Goal: Check status: Check status

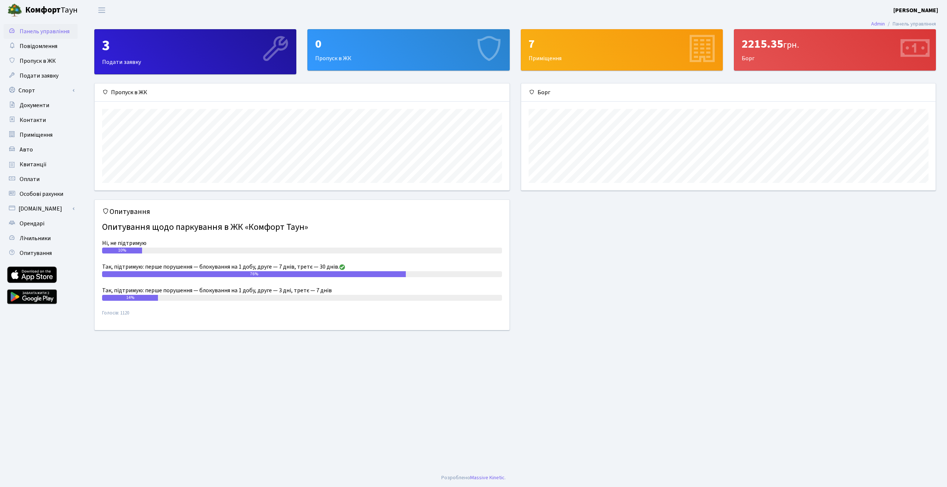
scroll to position [107, 414]
click at [55, 179] on link "Оплати" at bounding box center [41, 179] width 74 height 15
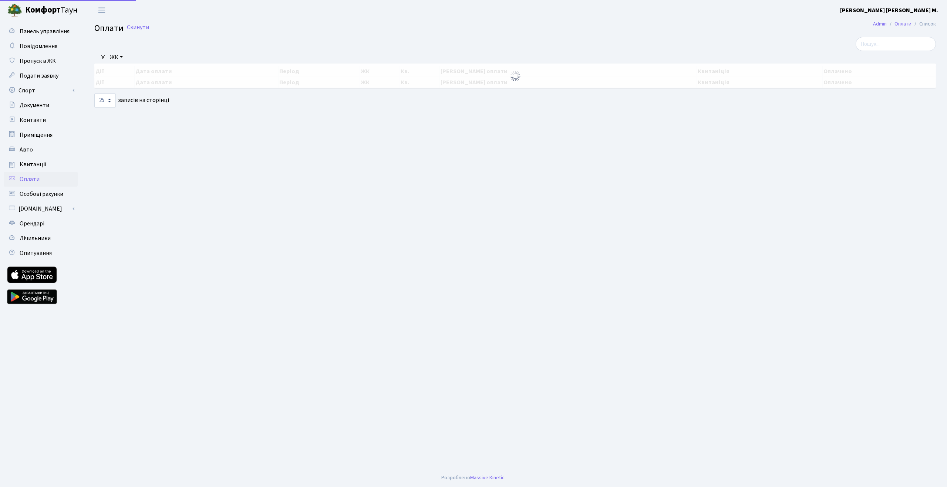
select select "25"
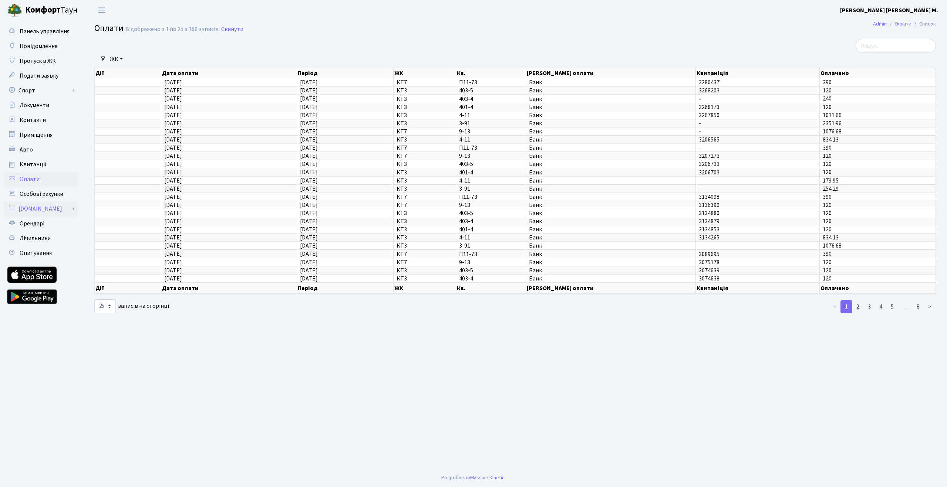
click at [40, 207] on link "[DOMAIN_NAME]" at bounding box center [41, 209] width 74 height 15
click at [50, 221] on link "Оплатити послуги" at bounding box center [41, 223] width 74 height 15
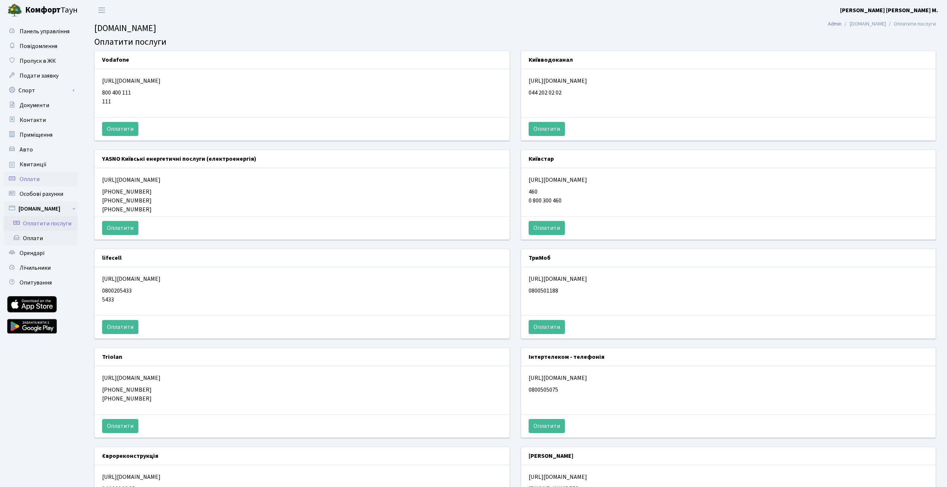
click at [30, 180] on span "Оплати" at bounding box center [30, 179] width 20 height 8
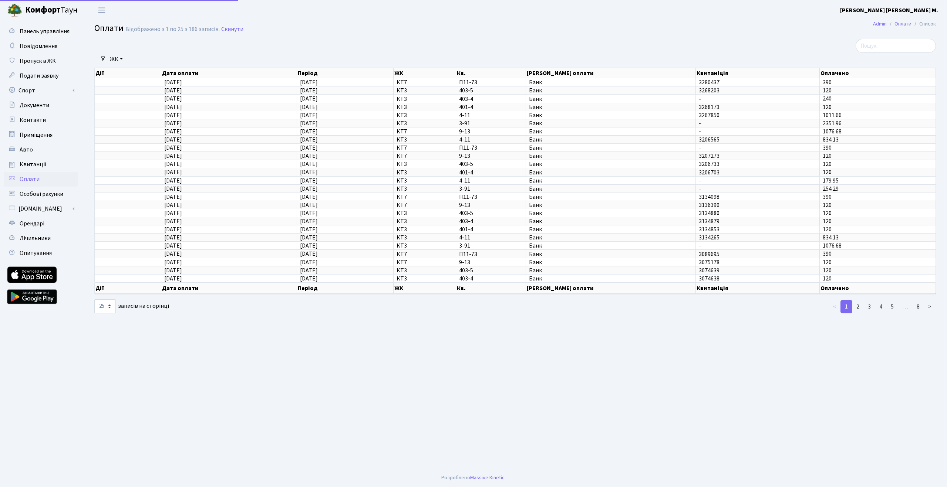
select select "25"
click at [40, 166] on span "Квитанції" at bounding box center [33, 165] width 27 height 8
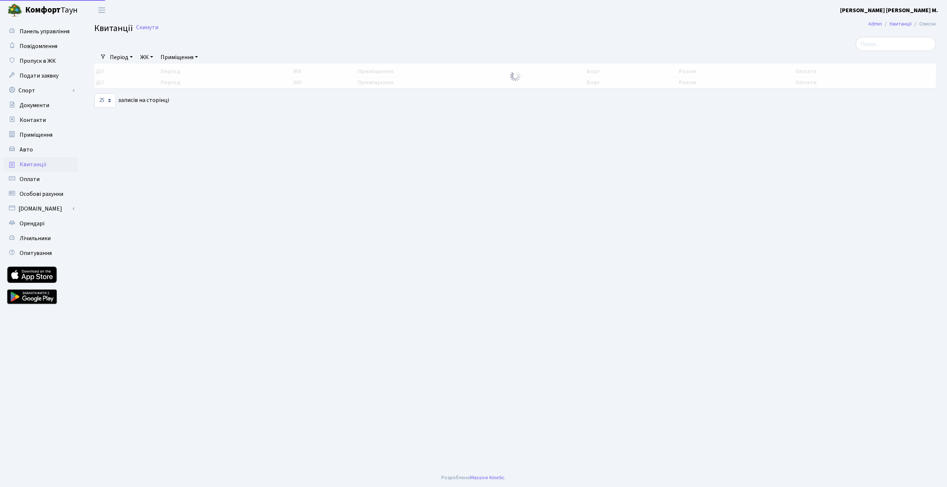
select select "25"
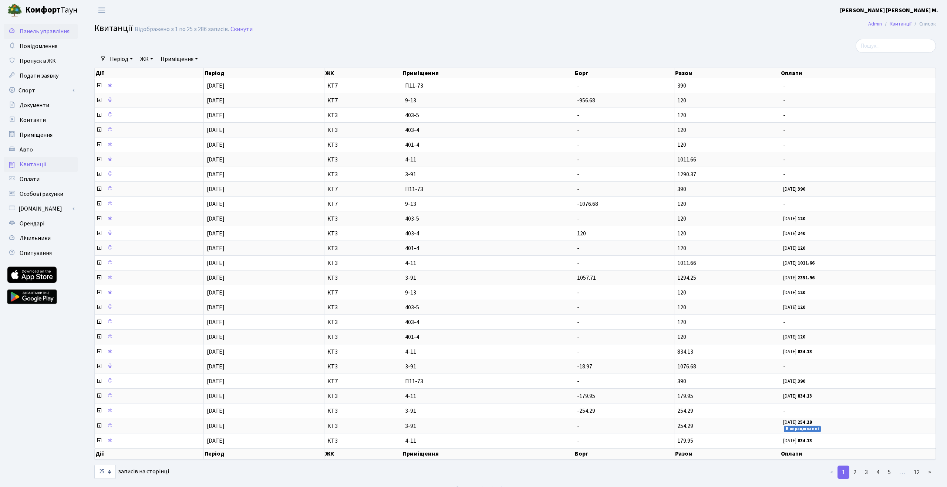
click at [40, 36] on link "Панель управління" at bounding box center [41, 31] width 74 height 15
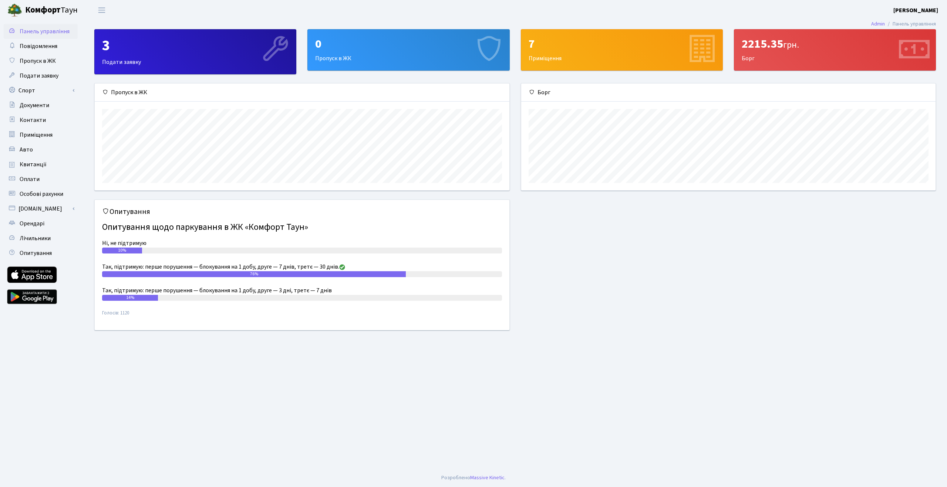
scroll to position [107, 414]
click at [779, 46] on div "2215.35 грн." at bounding box center [835, 44] width 186 height 14
click at [909, 47] on icon at bounding box center [914, 49] width 35 height 35
click at [908, 46] on icon at bounding box center [914, 49] width 35 height 35
click at [32, 107] on span "Документи" at bounding box center [35, 105] width 30 height 8
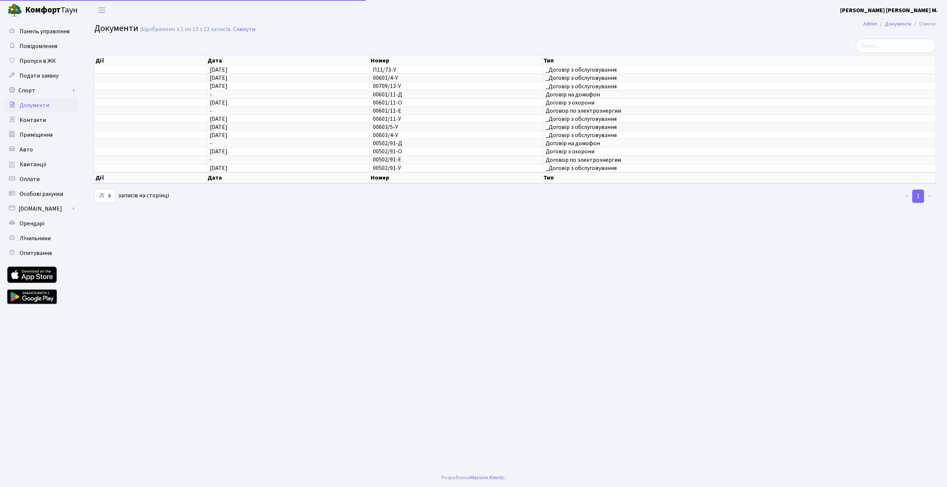
select select "25"
click at [34, 178] on span "Оплати" at bounding box center [30, 179] width 20 height 8
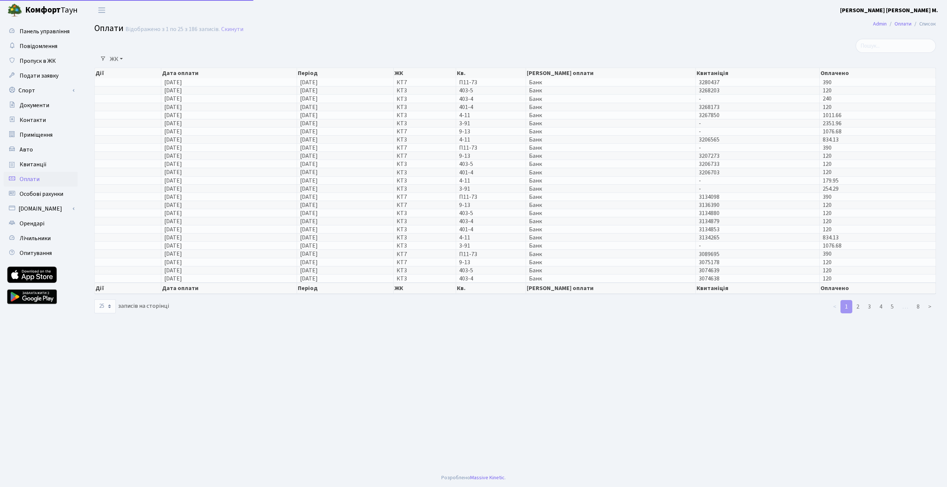
select select "25"
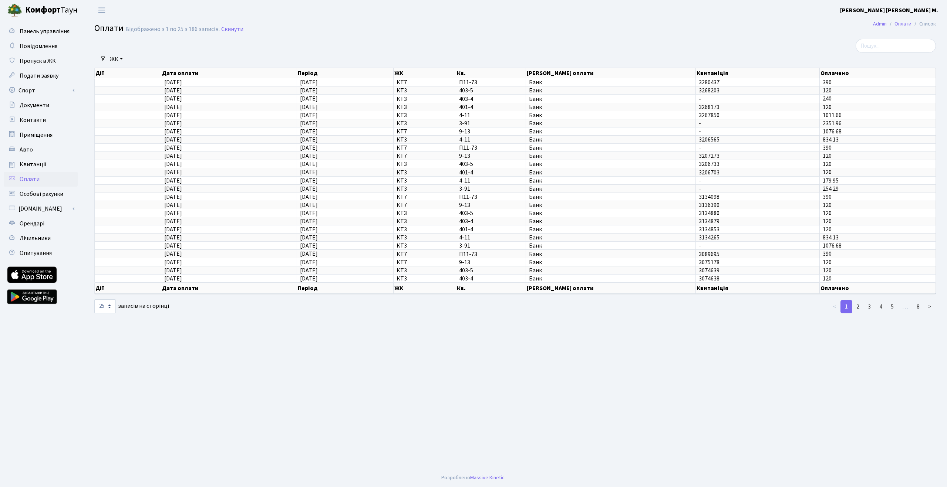
drag, startPoint x: 199, startPoint y: 125, endPoint x: 131, endPoint y: 75, distance: 84.3
click at [131, 75] on div "Дії Дата оплати Період ЖК Кв. Джерело оплати Квитаніція Оплачено Дії Дата оплат…" at bounding box center [514, 180] width 841 height 231
drag, startPoint x: 833, startPoint y: 122, endPoint x: 209, endPoint y: 119, distance: 623.6
click at [212, 119] on tr "[DATE] [DATE] КТ3 3-91 Банк - 2351.96" at bounding box center [515, 123] width 841 height 8
click at [182, 119] on span "[DATE]" at bounding box center [173, 123] width 18 height 8
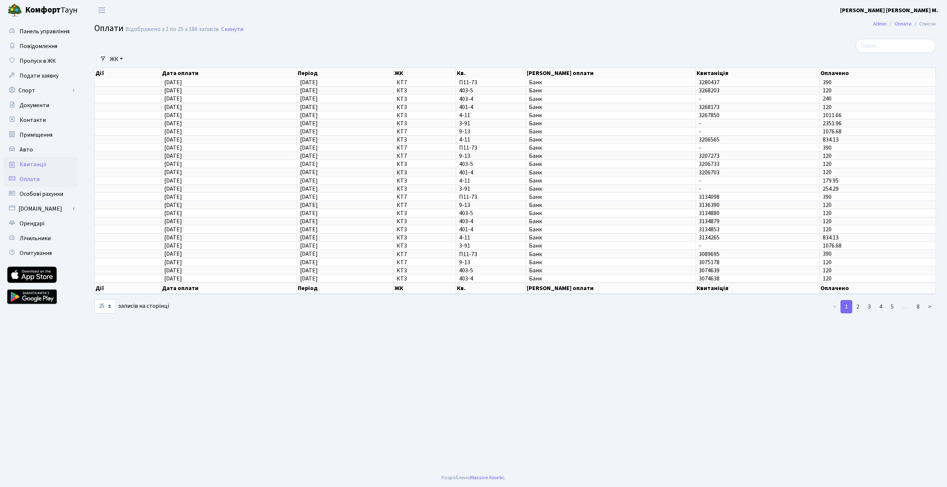
click at [34, 159] on link "Квитанції" at bounding box center [41, 164] width 74 height 15
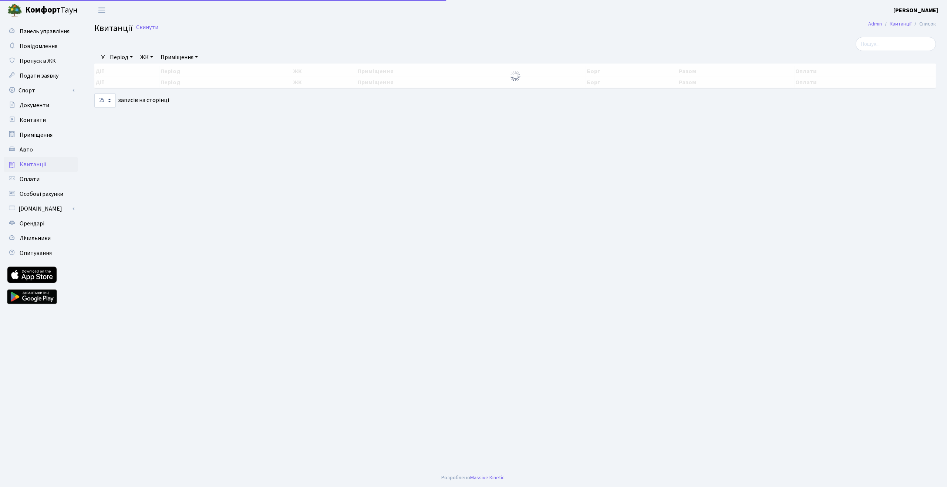
select select "25"
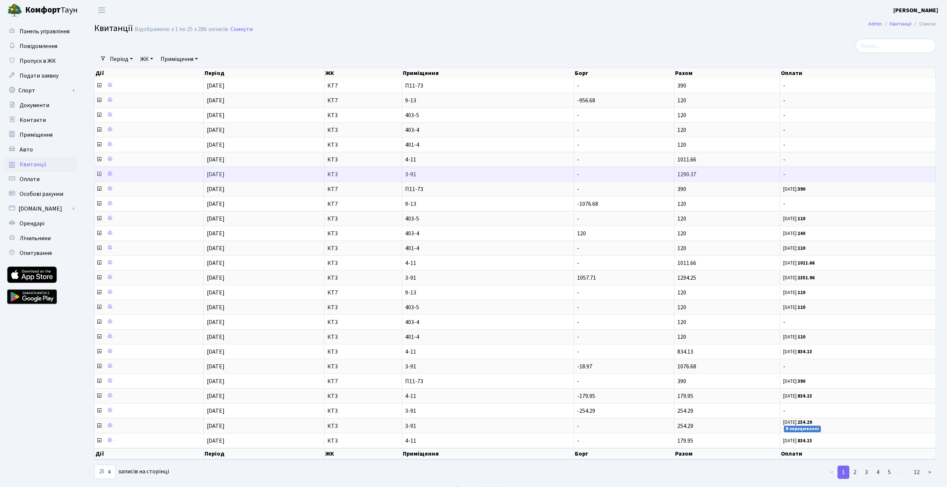
click at [98, 173] on icon at bounding box center [99, 174] width 6 height 6
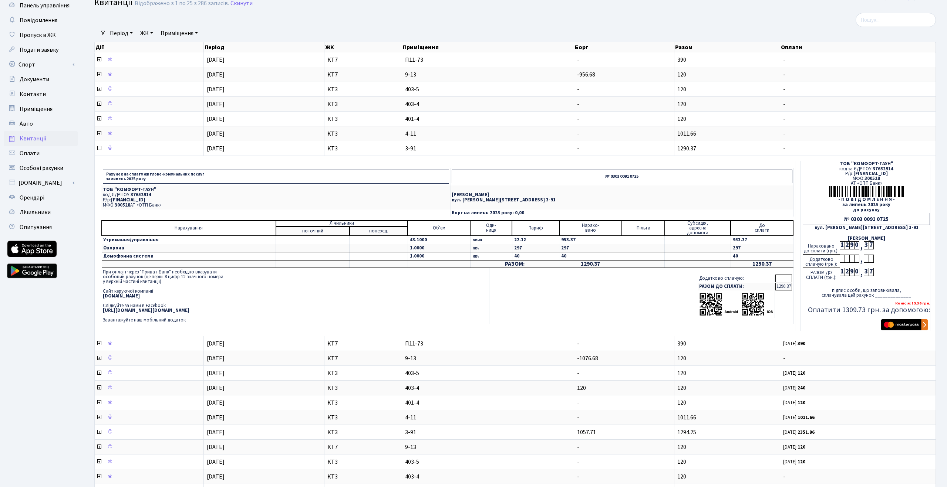
scroll to position [25, 0]
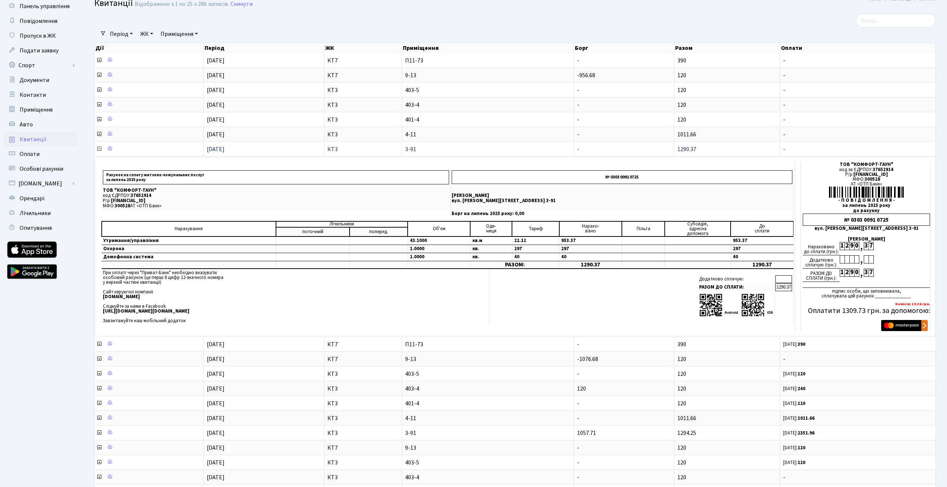
click at [99, 148] on icon at bounding box center [99, 149] width 6 height 6
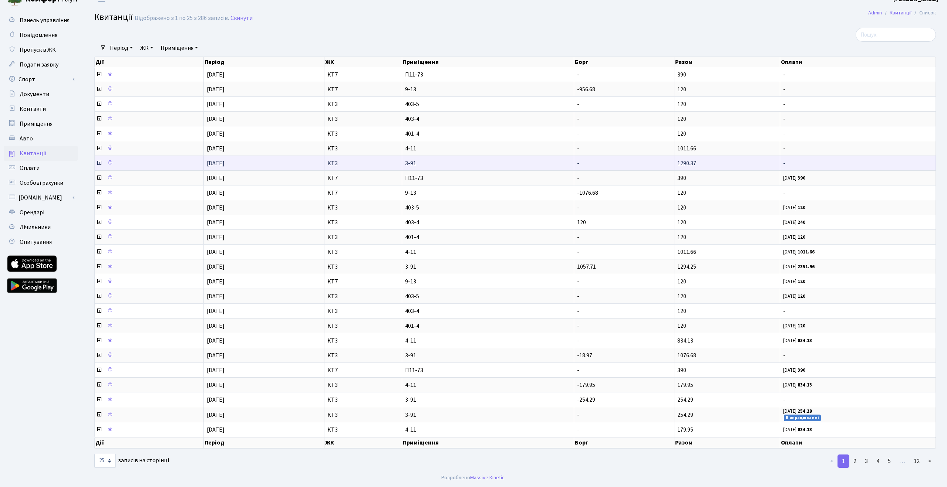
scroll to position [11, 0]
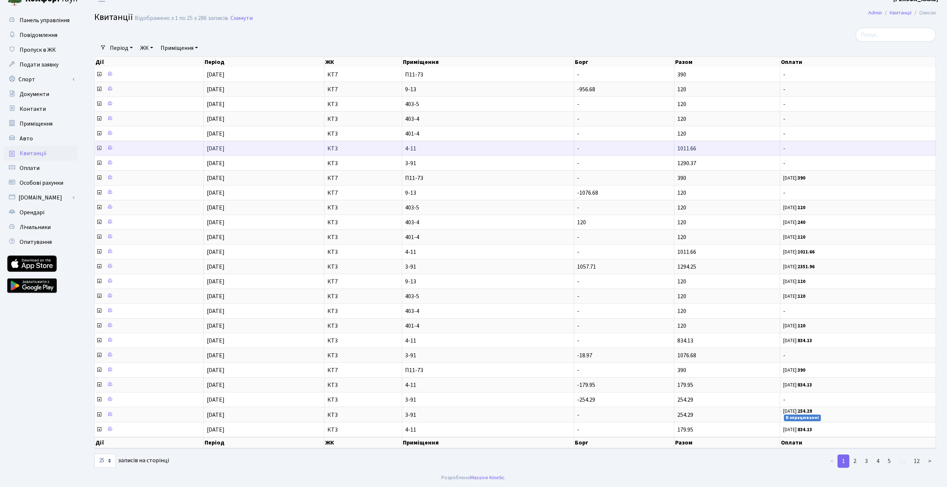
click at [99, 147] on icon at bounding box center [99, 148] width 6 height 6
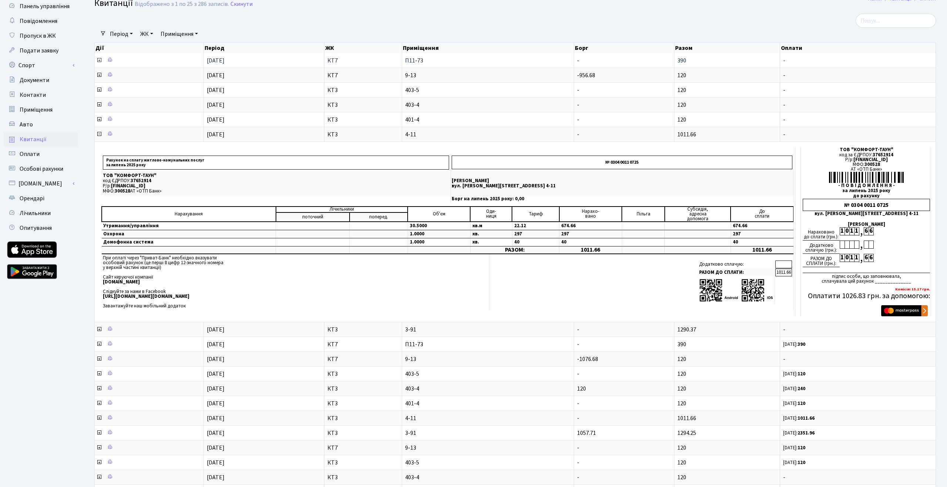
click at [99, 60] on icon at bounding box center [99, 60] width 6 height 6
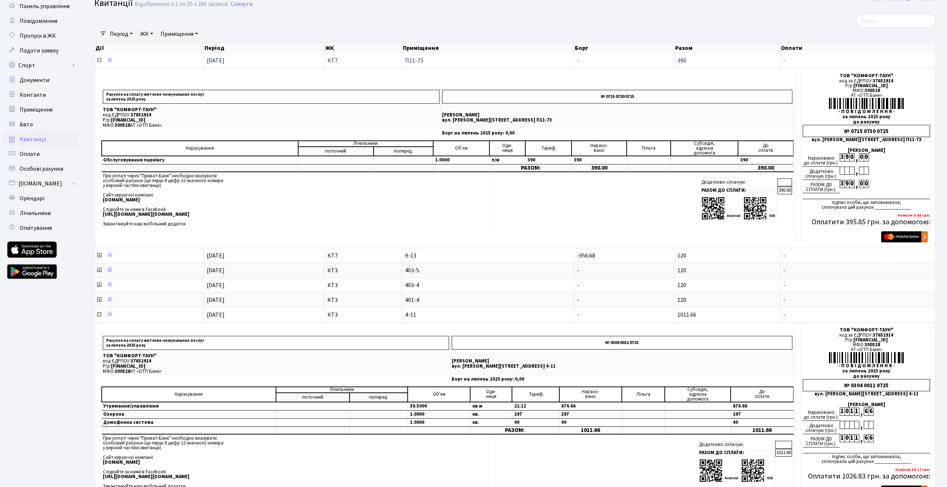
click at [98, 59] on icon at bounding box center [99, 60] width 6 height 6
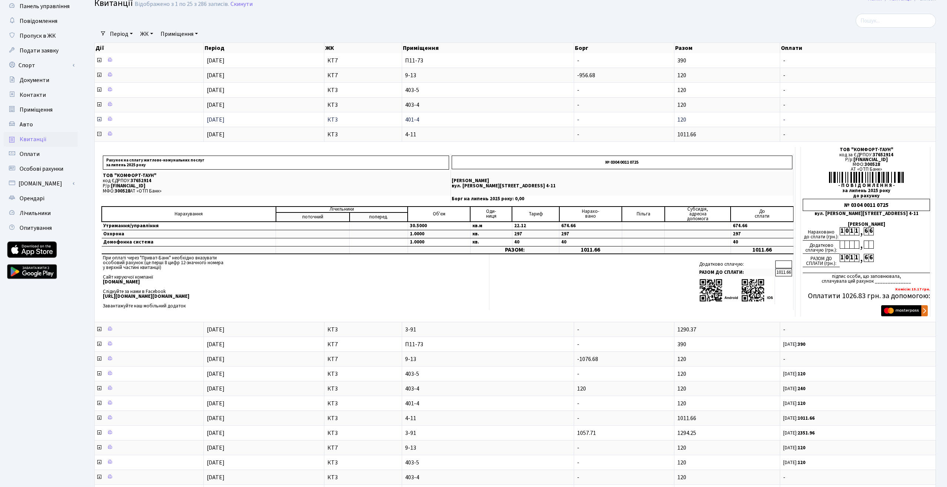
click at [99, 119] on icon at bounding box center [99, 120] width 6 height 6
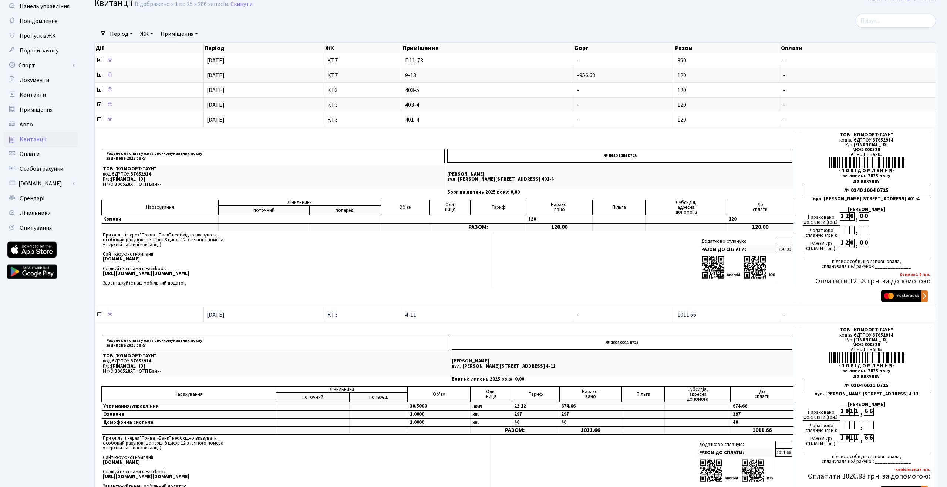
click at [98, 314] on icon at bounding box center [99, 315] width 6 height 6
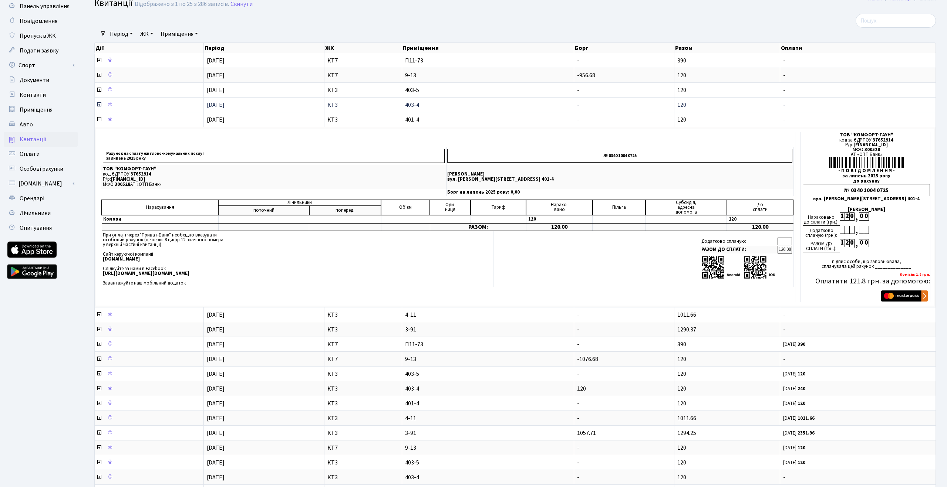
click at [100, 105] on icon at bounding box center [99, 105] width 6 height 6
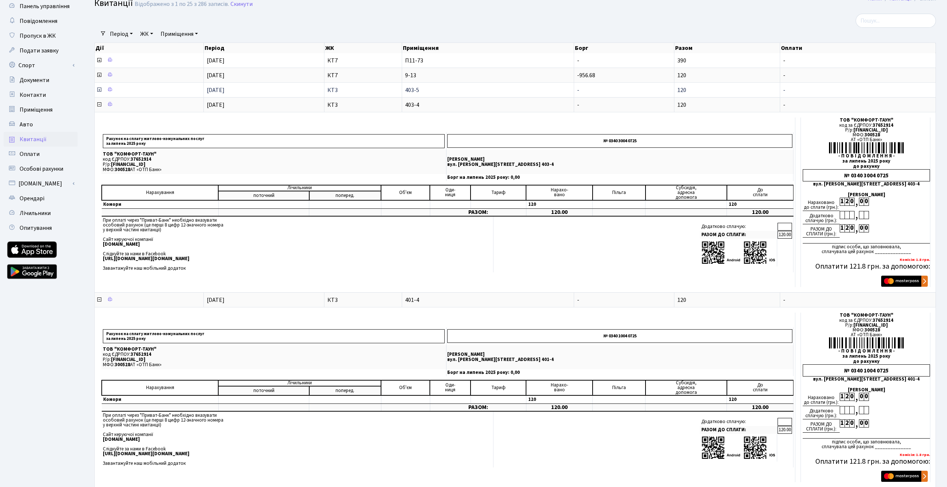
click at [99, 89] on icon at bounding box center [99, 90] width 6 height 6
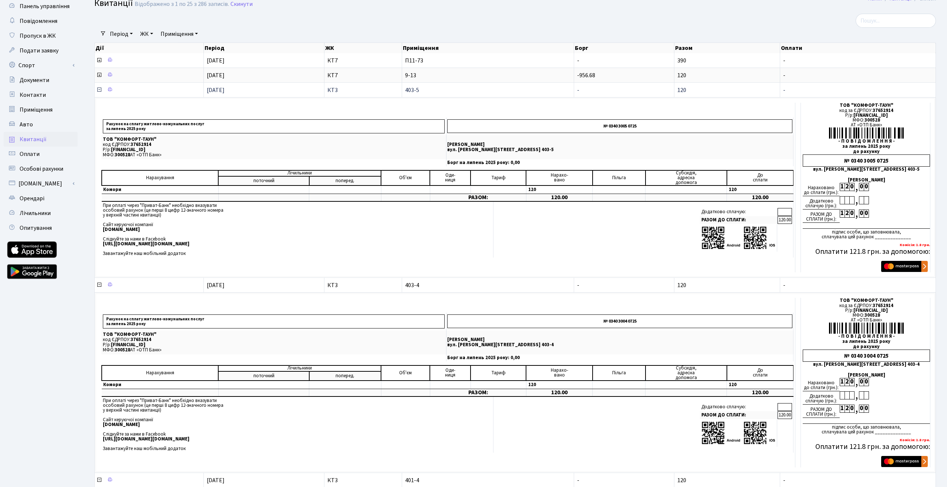
click at [99, 90] on icon at bounding box center [99, 90] width 6 height 6
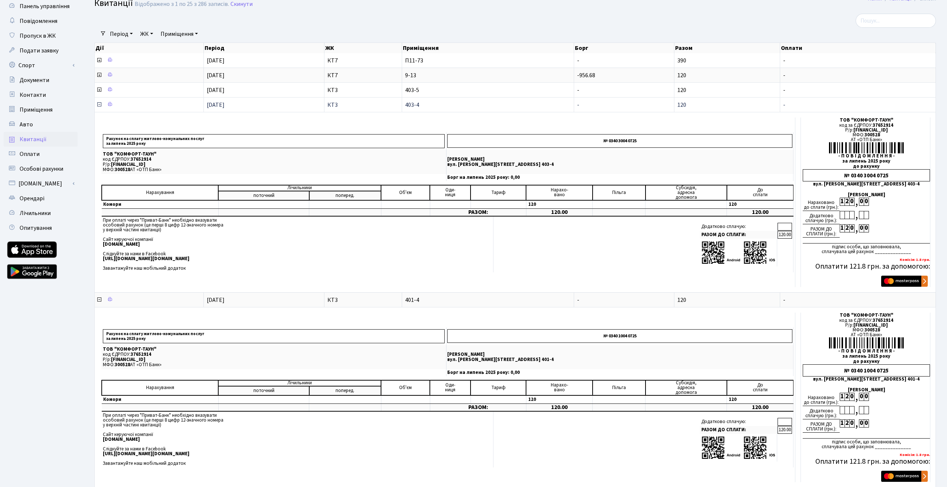
click at [99, 104] on icon at bounding box center [99, 105] width 6 height 6
